Goal: Task Accomplishment & Management: Use online tool/utility

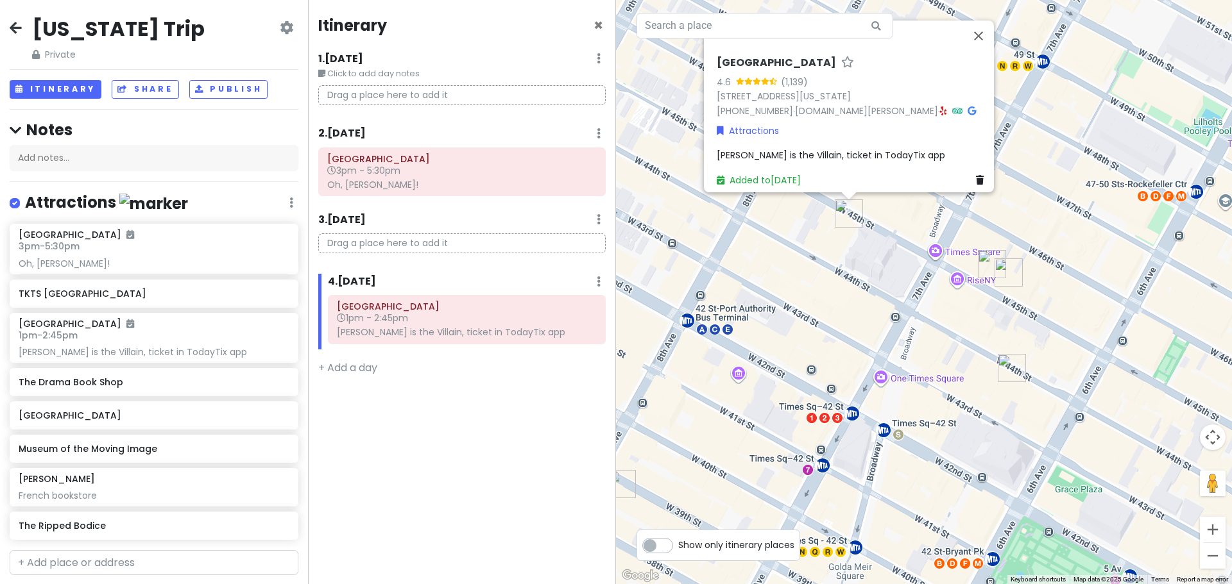
scroll to position [217, 0]
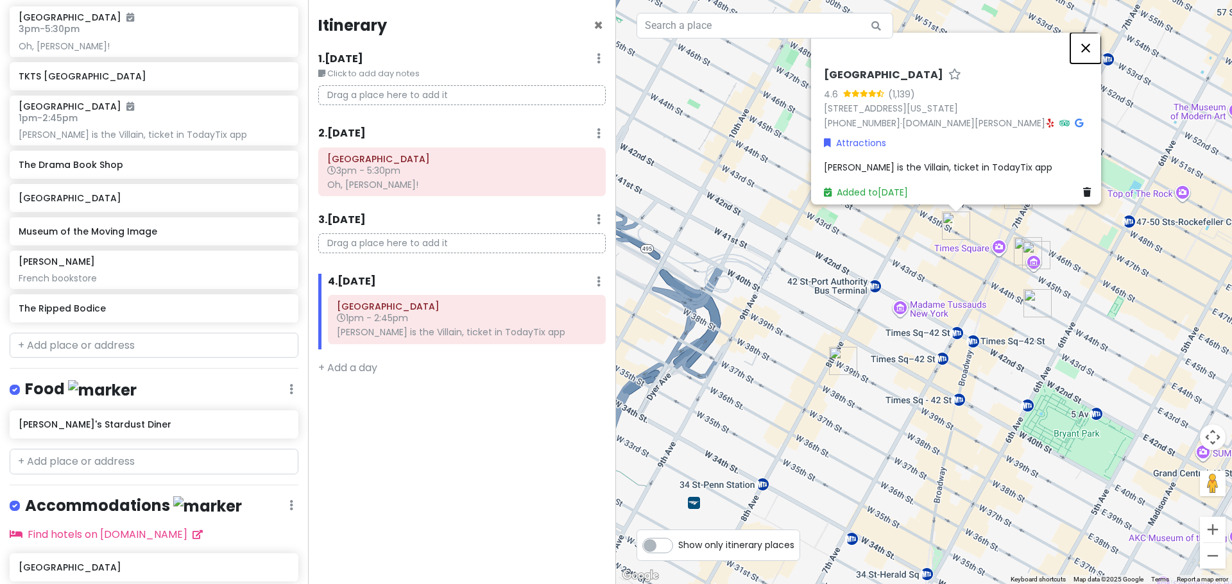
click at [1098, 41] on button "Close" at bounding box center [1085, 48] width 31 height 31
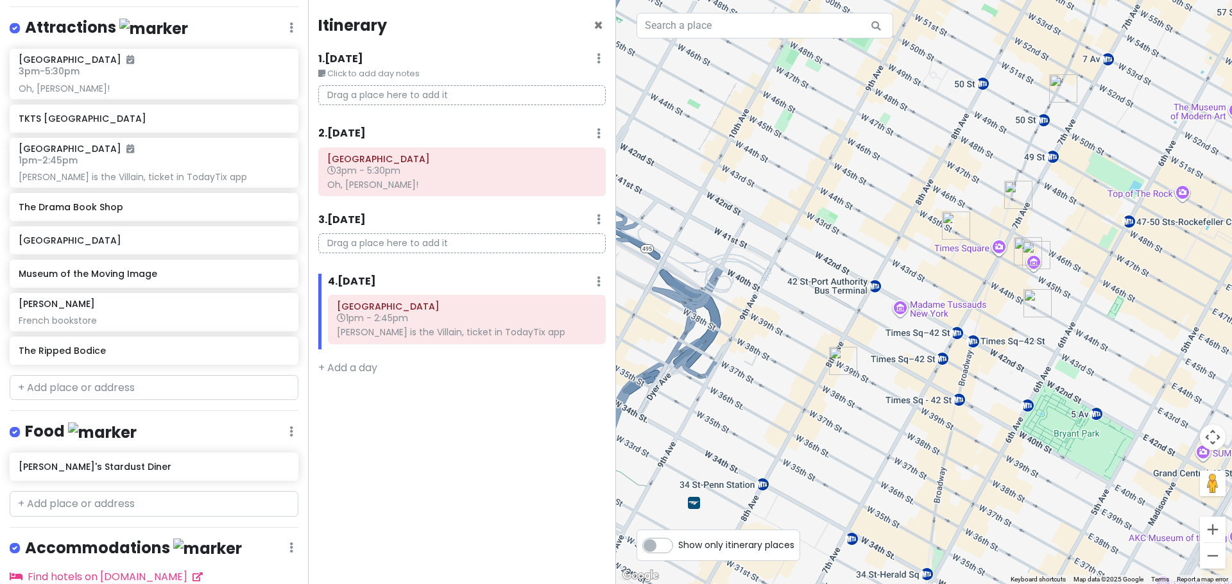
scroll to position [166, 0]
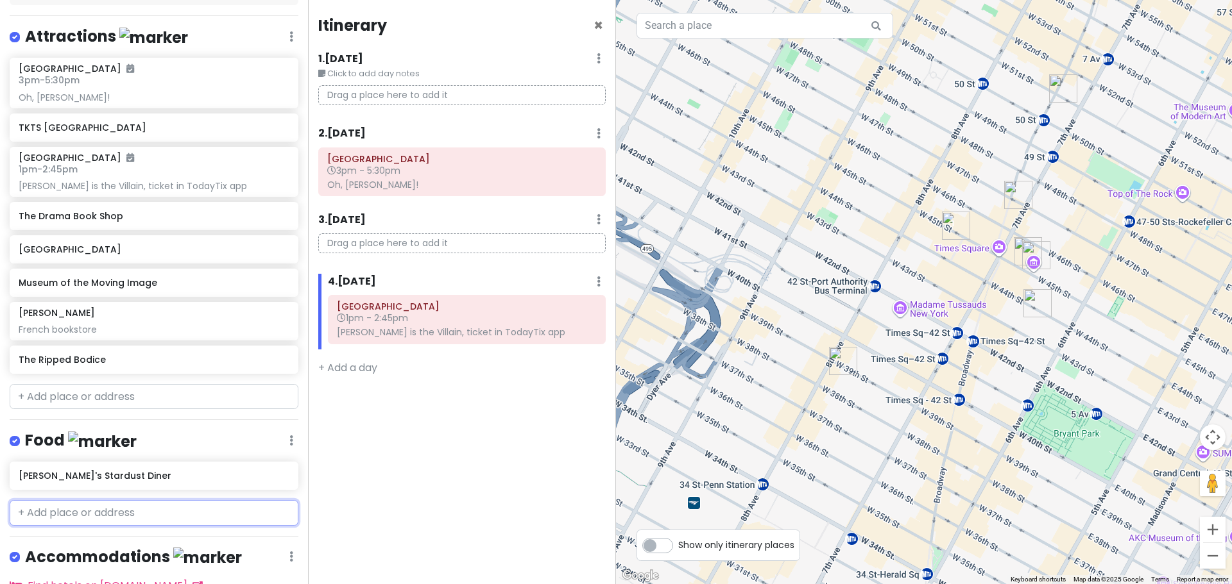
click at [106, 509] on input "text" at bounding box center [154, 513] width 289 height 26
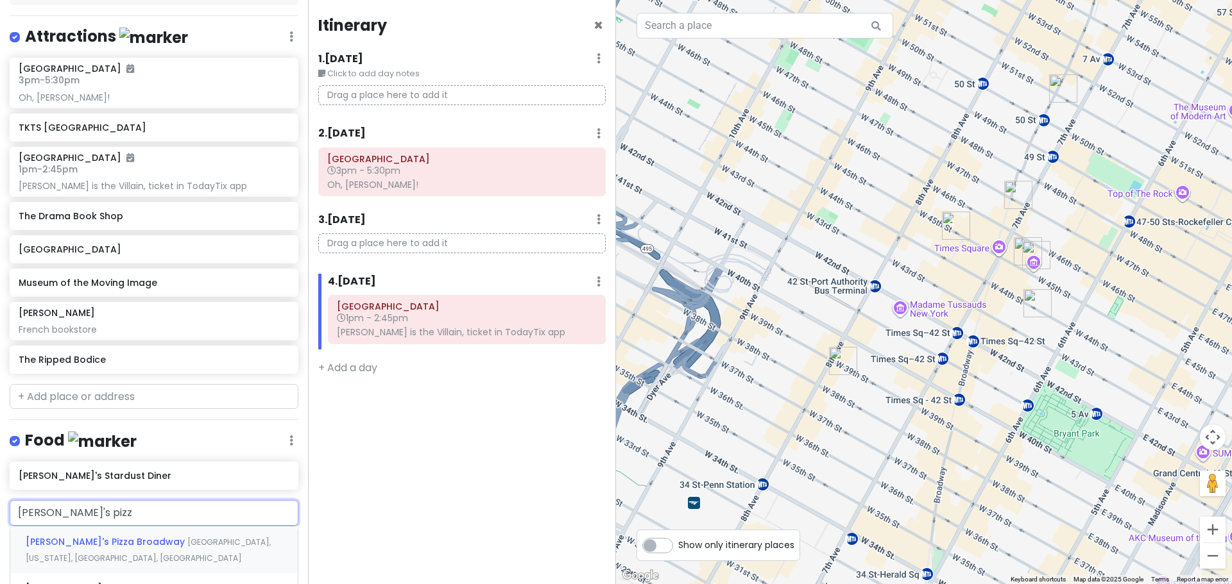
type input "[PERSON_NAME]'s pizza"
click at [106, 537] on span "[PERSON_NAME]'s Pizza Broadway" at bounding box center [107, 542] width 162 height 13
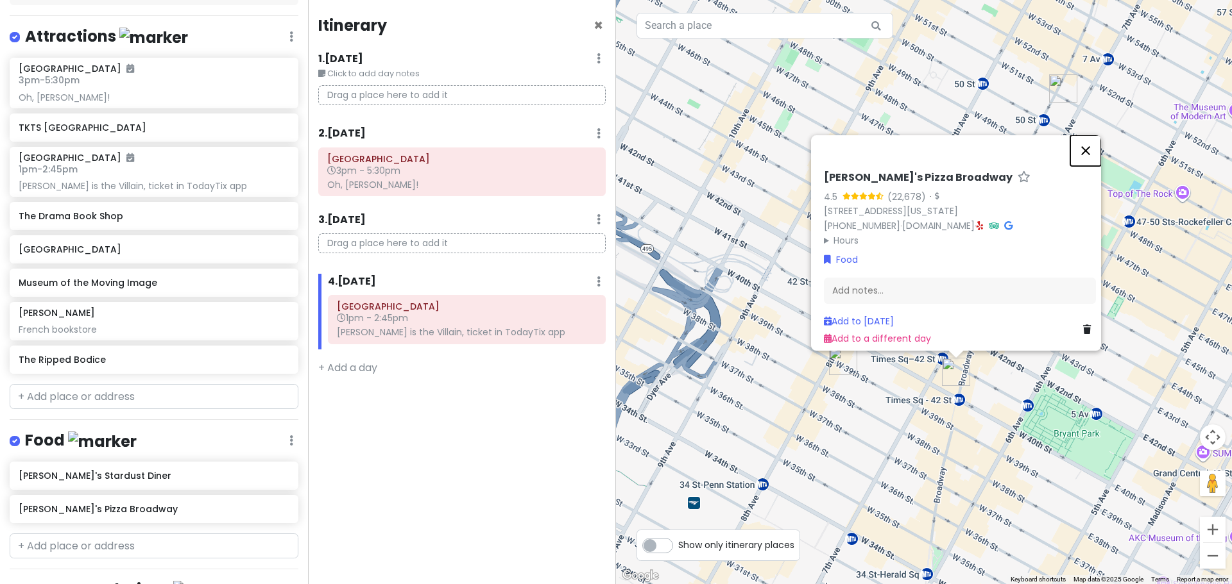
click at [1093, 141] on button "Close" at bounding box center [1085, 150] width 31 height 31
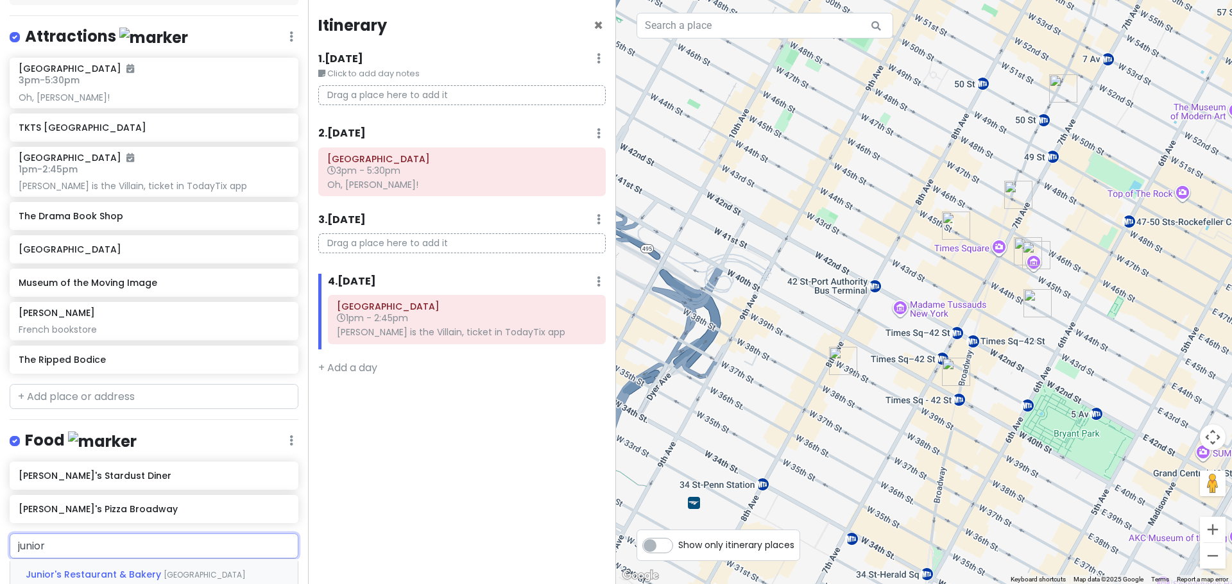
type input "juniors"
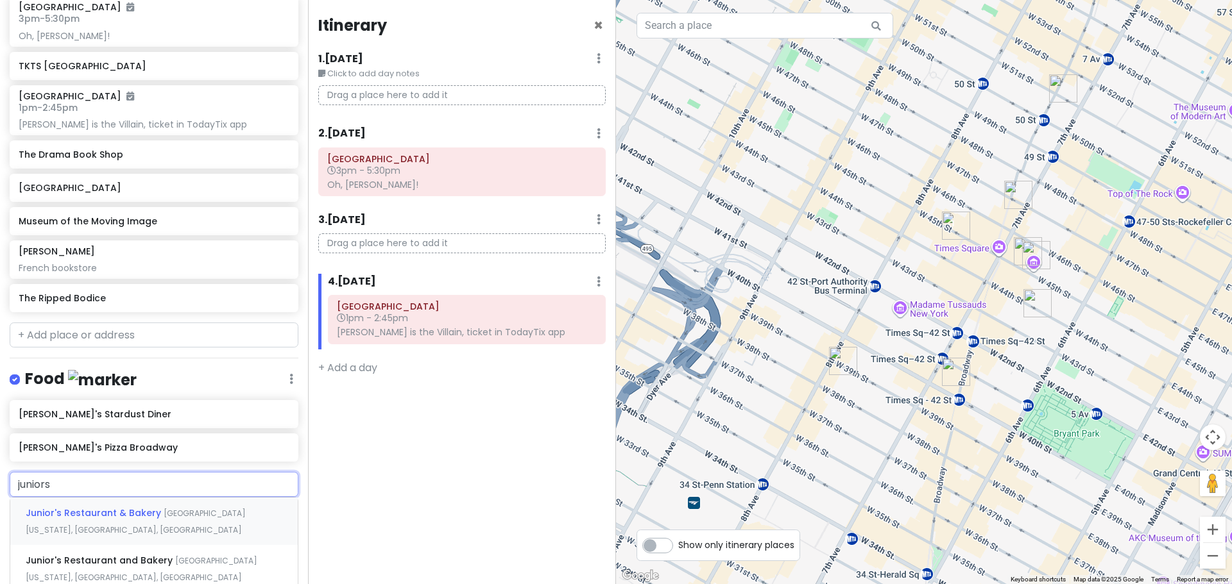
scroll to position [294, 0]
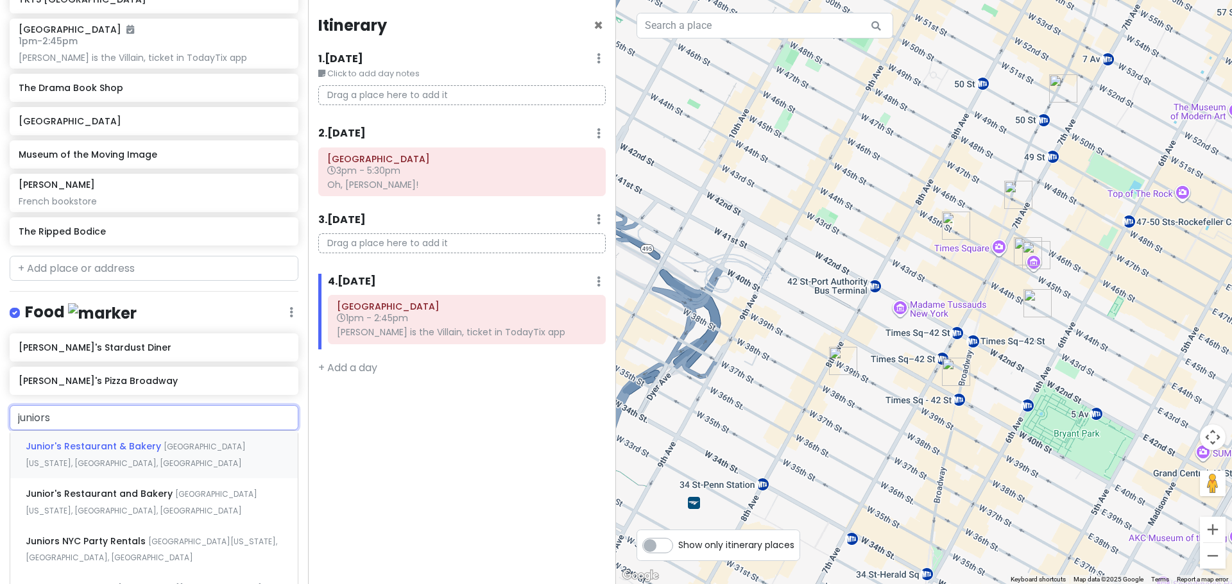
click at [182, 452] on div "Junior's Restaurant & [GEOGRAPHIC_DATA][US_STATE], [GEOGRAPHIC_DATA], [GEOGRAPH…" at bounding box center [153, 454] width 287 height 47
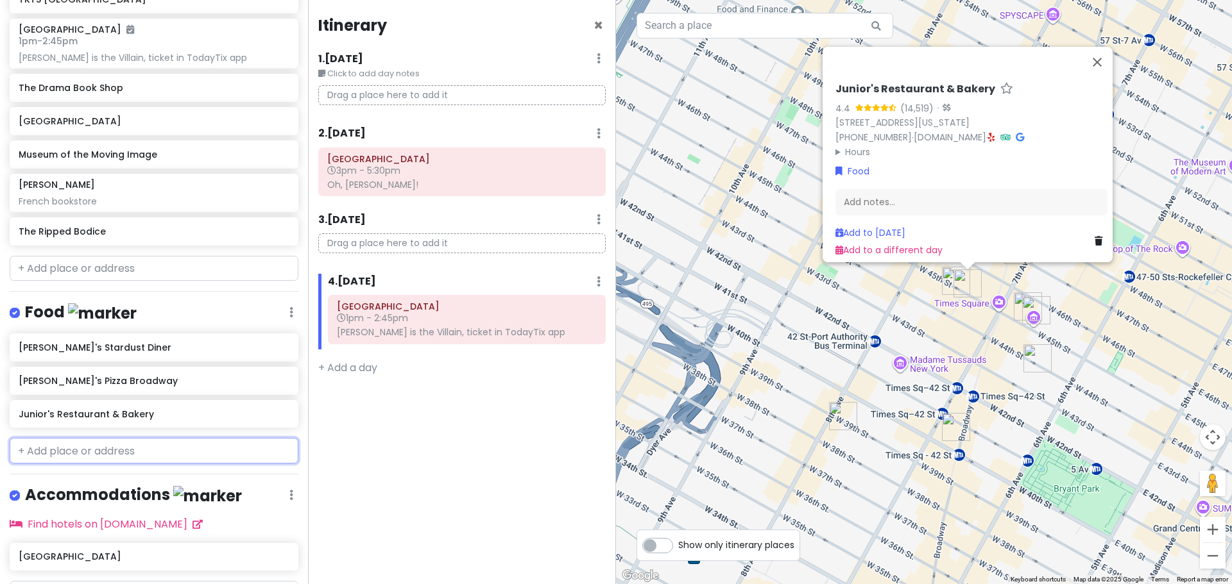
click at [123, 438] on input "text" at bounding box center [154, 451] width 289 height 26
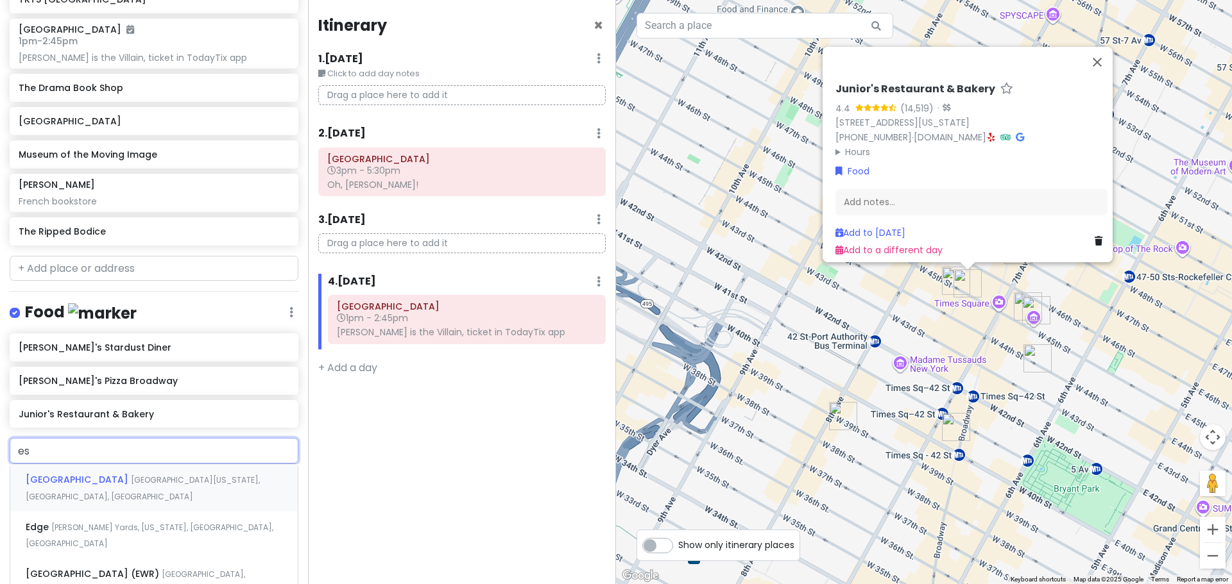
type input "ess"
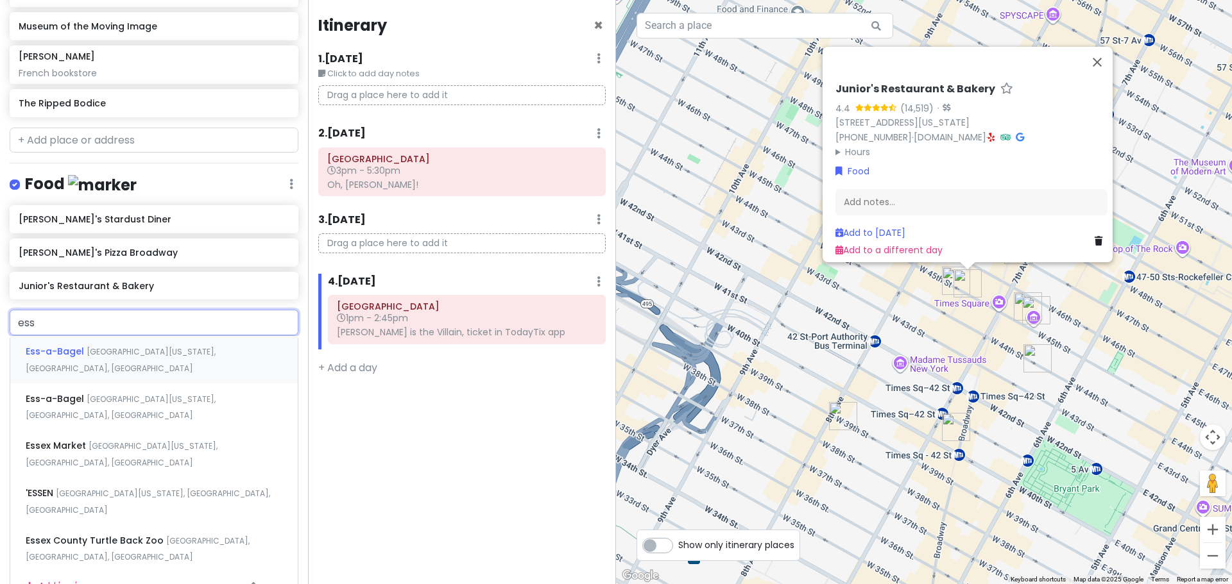
click at [182, 353] on span "[GEOGRAPHIC_DATA][US_STATE], [GEOGRAPHIC_DATA], [GEOGRAPHIC_DATA]" at bounding box center [121, 360] width 190 height 28
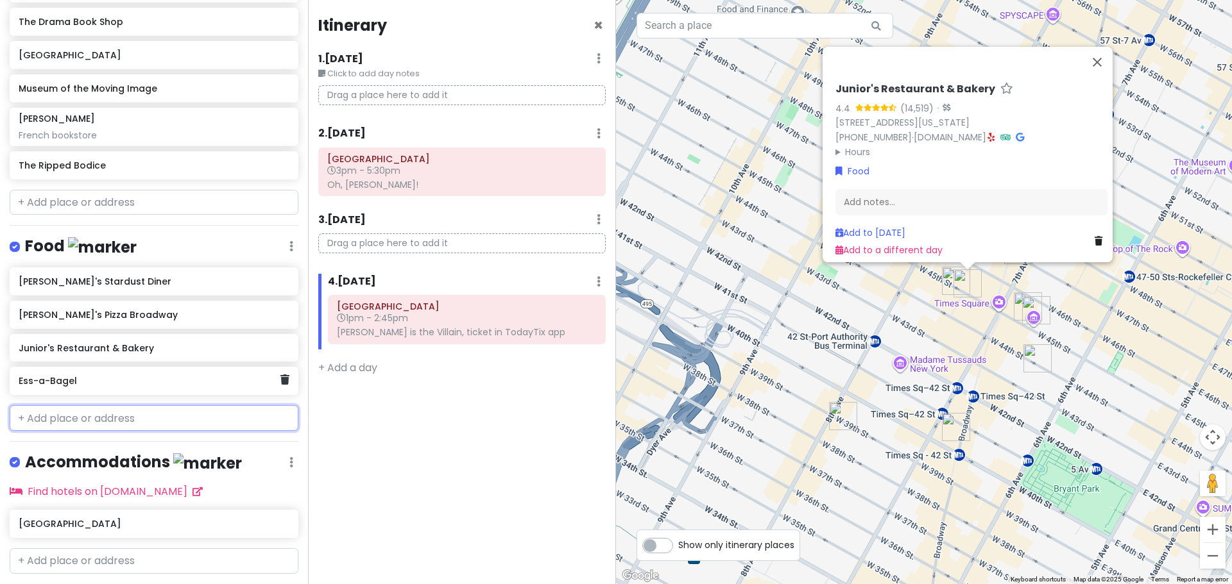
scroll to position [394, 0]
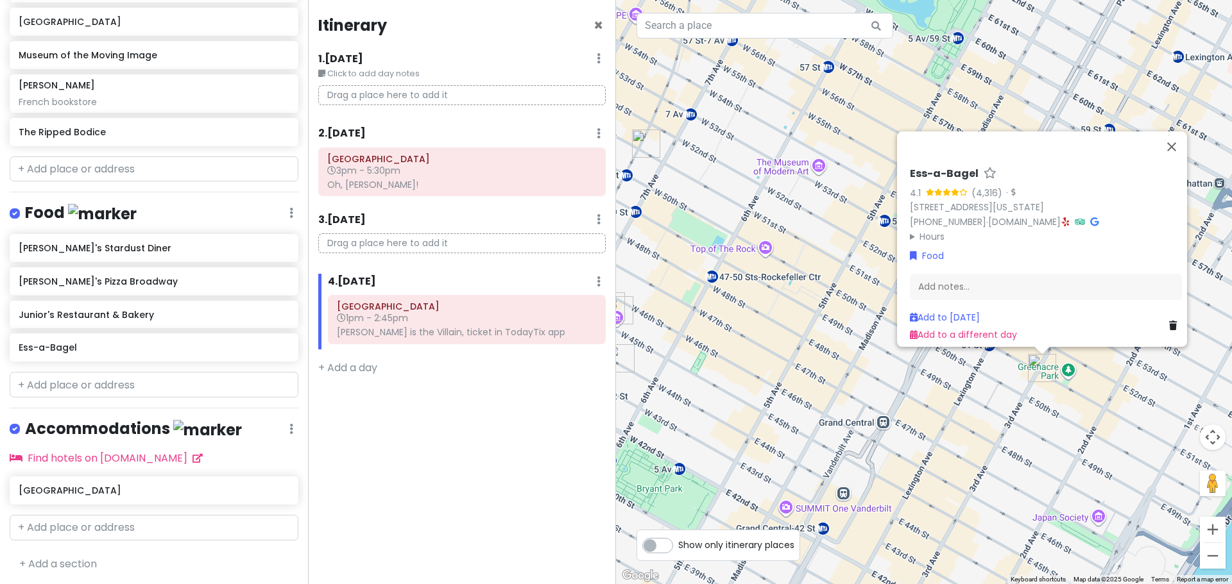
click at [1169, 321] on icon at bounding box center [1173, 325] width 8 height 9
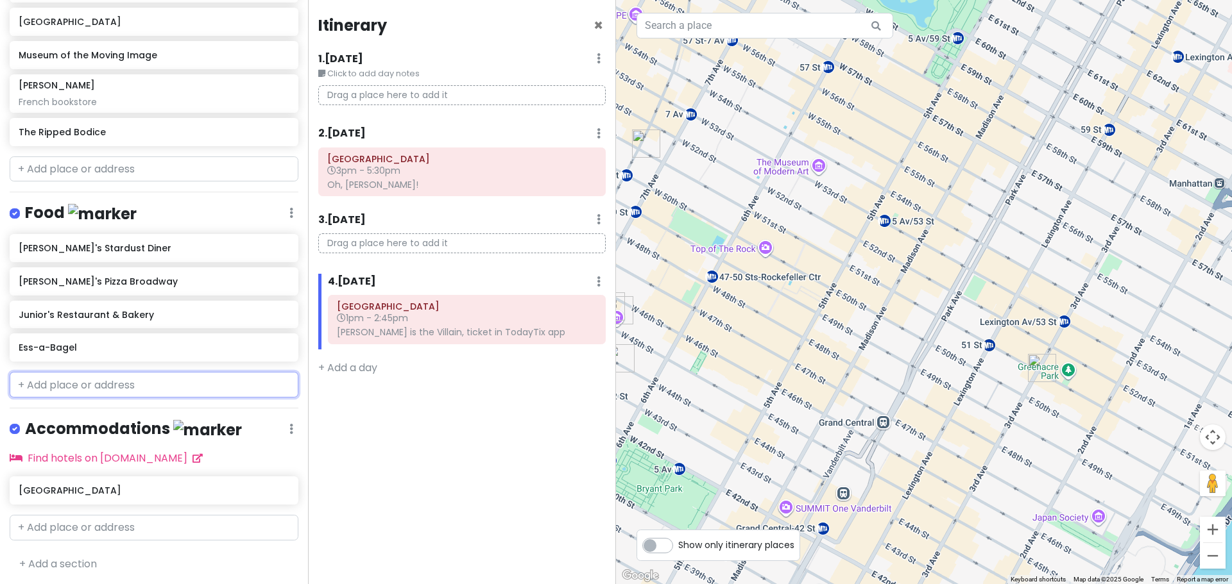
scroll to position [361, 0]
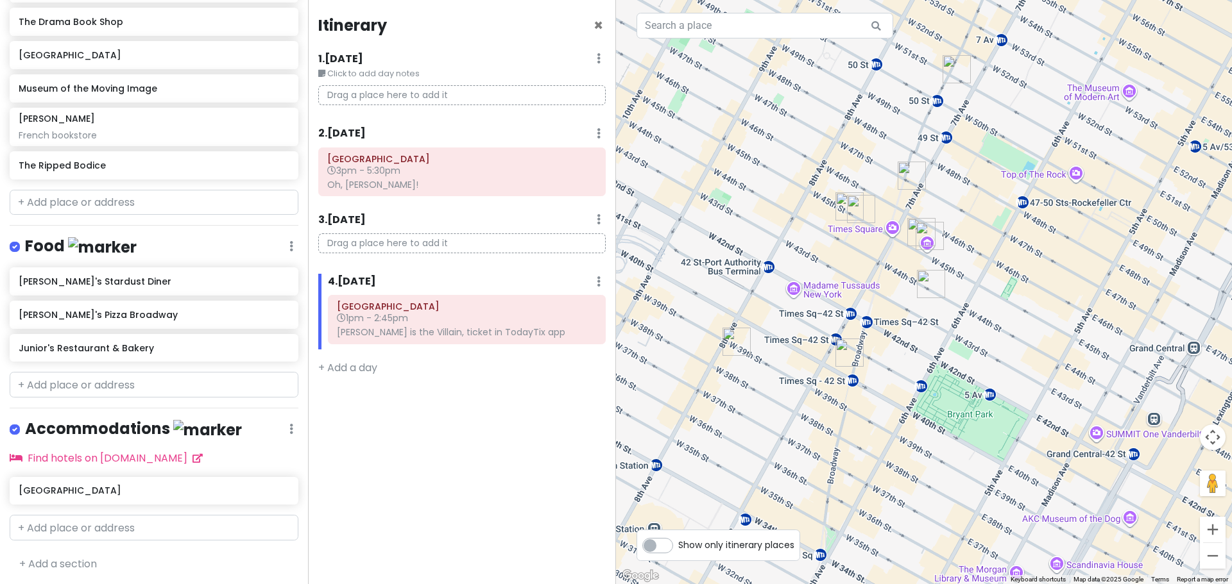
drag, startPoint x: 798, startPoint y: 348, endPoint x: 1126, endPoint y: 253, distance: 341.3
click at [1125, 253] on div at bounding box center [924, 292] width 616 height 584
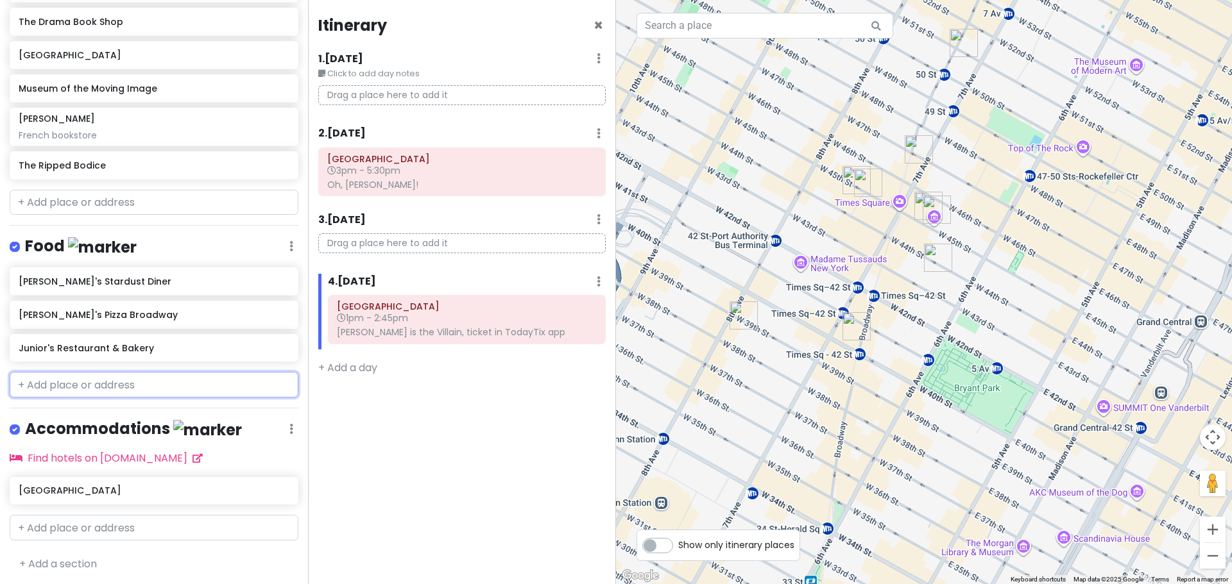
click at [89, 389] on input "text" at bounding box center [154, 385] width 289 height 26
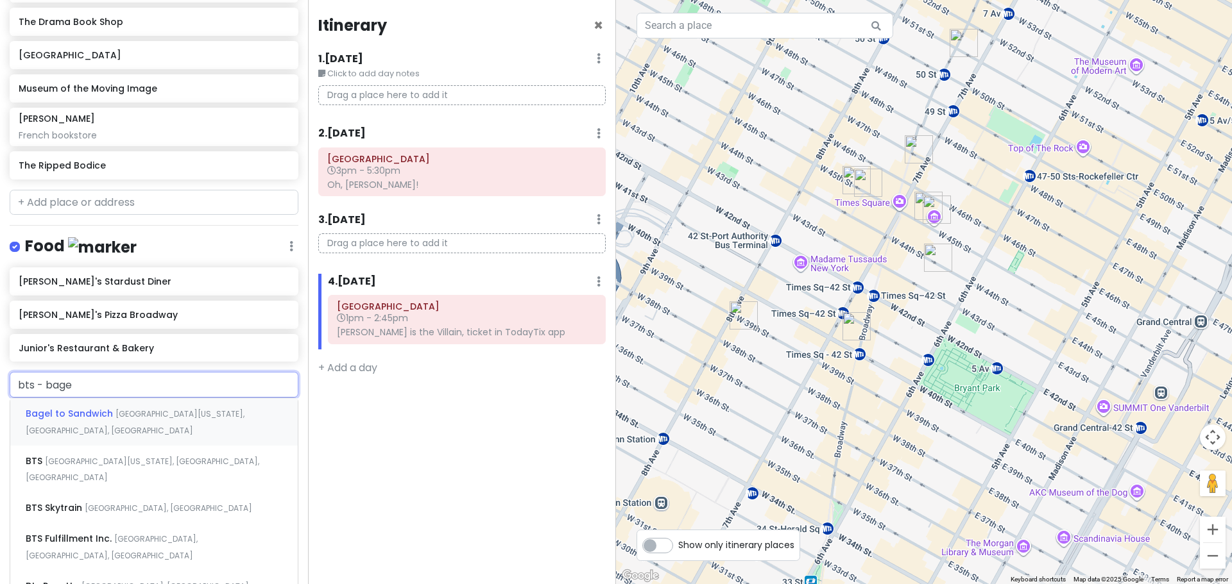
type input "bts - bagel"
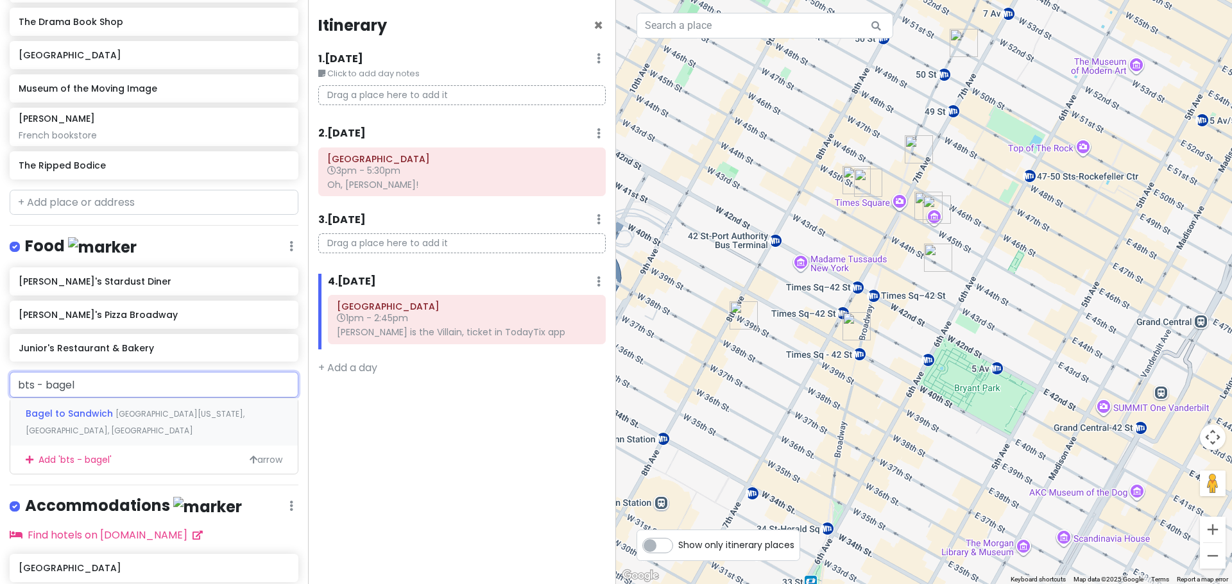
click at [101, 408] on span "Bagel to Sandwich" at bounding box center [71, 413] width 90 height 13
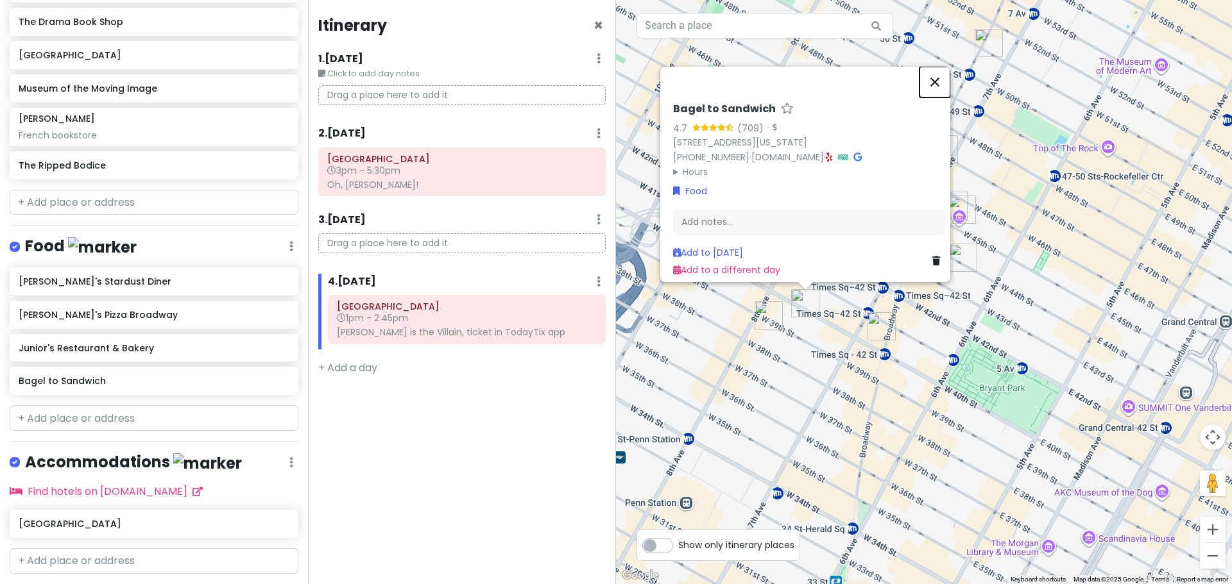
click at [946, 73] on button "Close" at bounding box center [934, 82] width 31 height 31
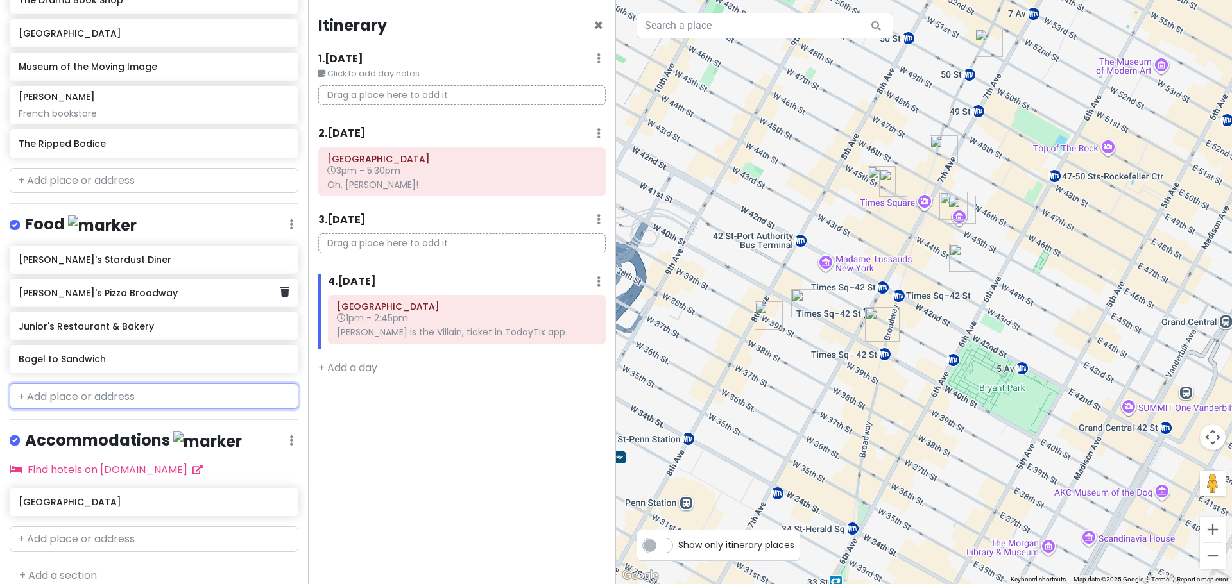
scroll to position [394, 0]
